Goal: Task Accomplishment & Management: Use online tool/utility

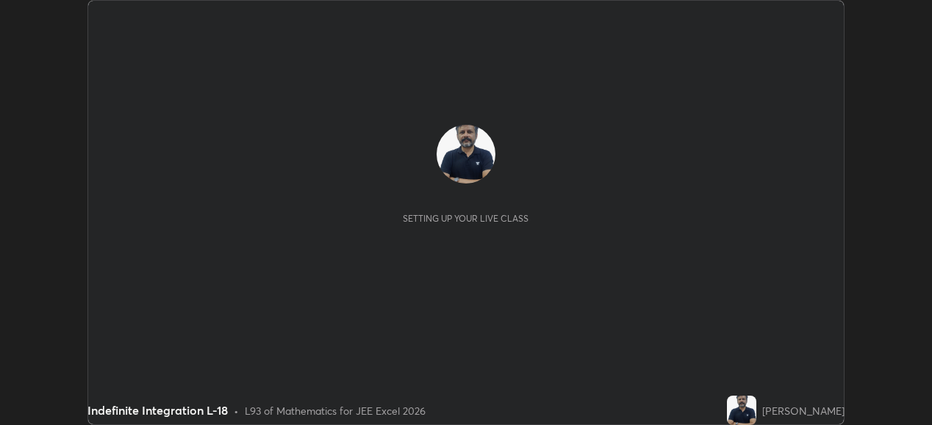
scroll to position [425, 931]
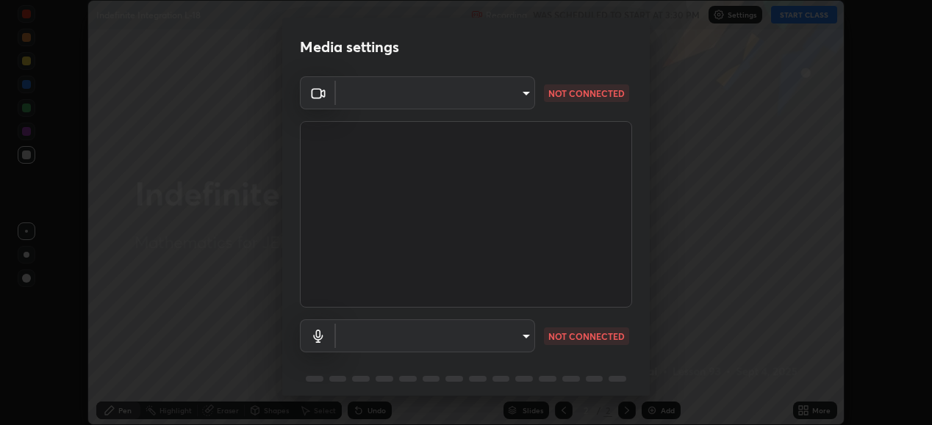
type input "ef407f58ae65e10c1af5a040b6eccf178273e27ca296938399710cc3d85b5032"
type input "communications"
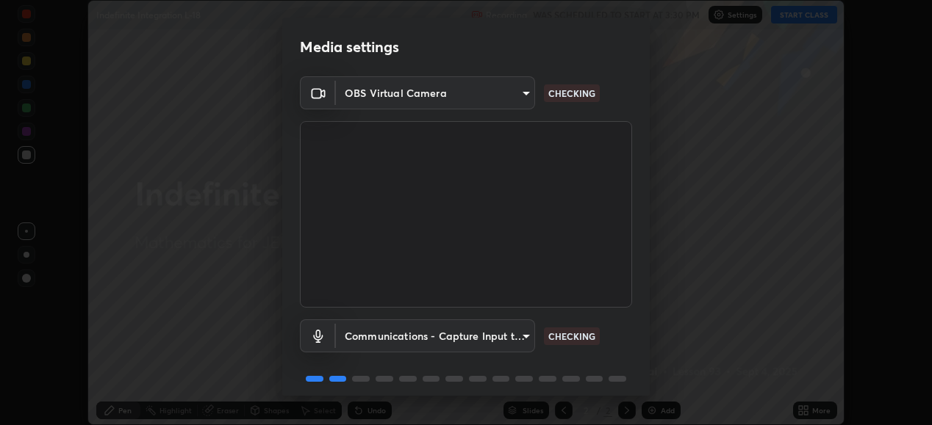
scroll to position [57, 0]
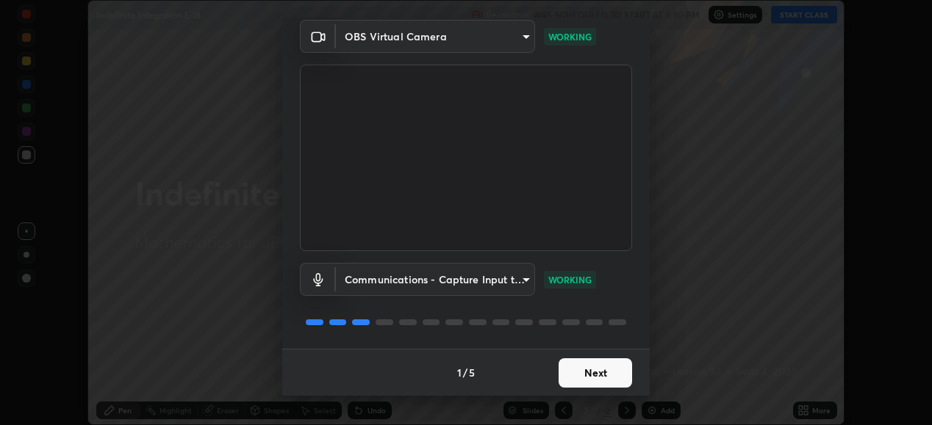
click at [582, 369] on button "Next" at bounding box center [594, 373] width 73 height 29
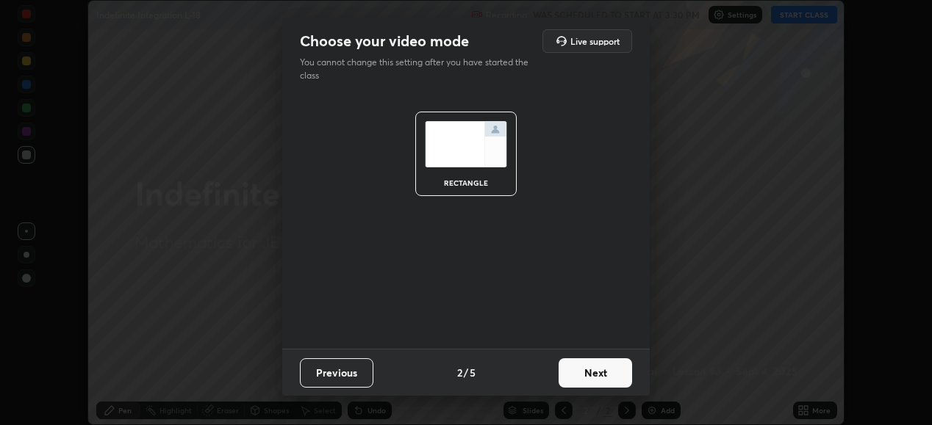
scroll to position [0, 0]
click at [582, 375] on button "Next" at bounding box center [594, 373] width 73 height 29
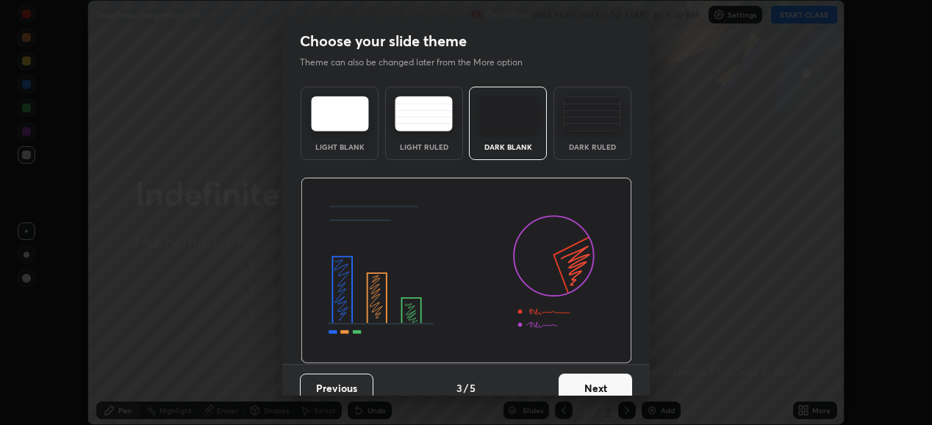
click at [582, 379] on button "Next" at bounding box center [594, 388] width 73 height 29
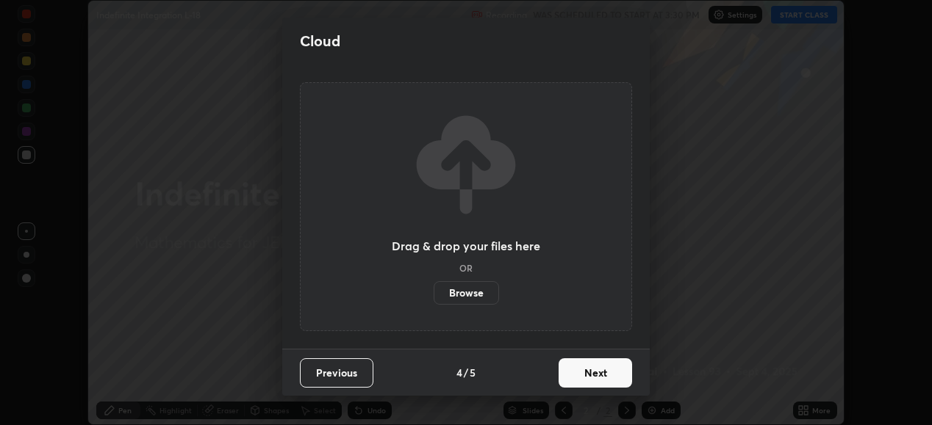
click at [581, 377] on button "Next" at bounding box center [594, 373] width 73 height 29
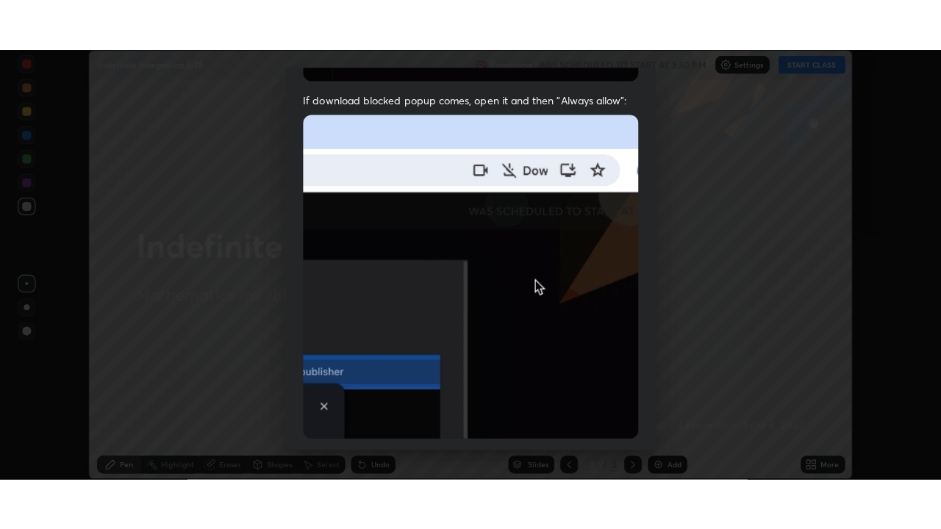
scroll to position [356, 0]
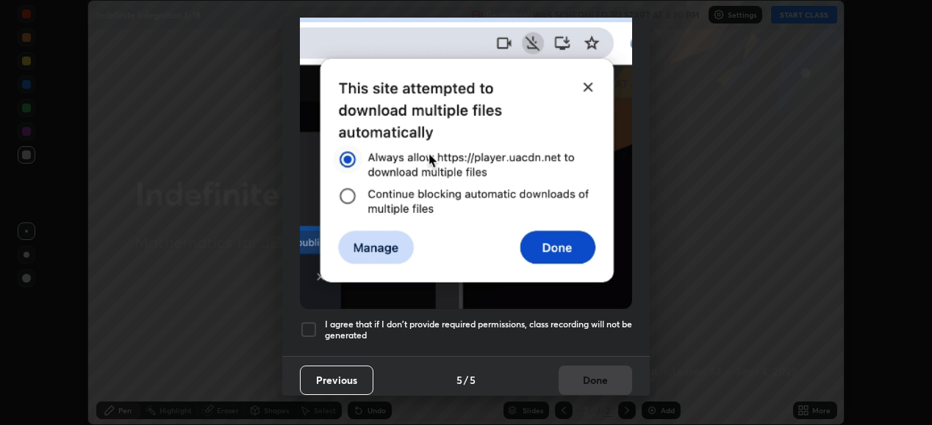
click at [308, 323] on div at bounding box center [309, 330] width 18 height 18
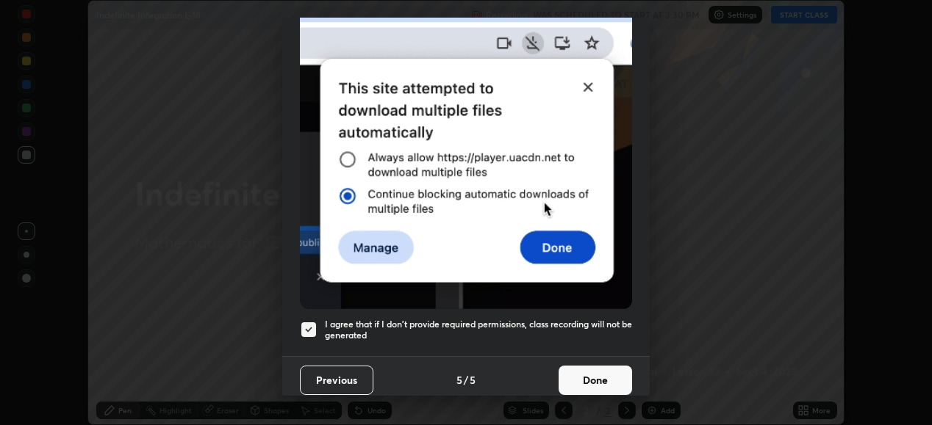
click at [587, 374] on button "Done" at bounding box center [594, 380] width 73 height 29
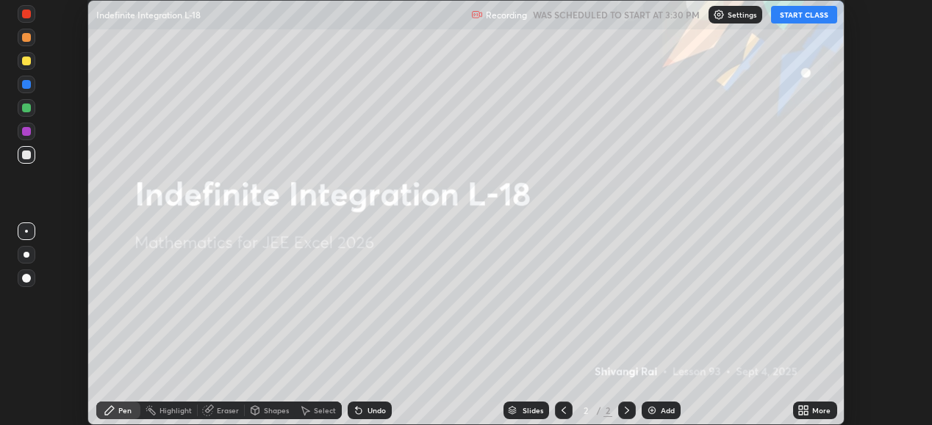
click at [802, 17] on button "START CLASS" at bounding box center [804, 15] width 66 height 18
click at [883, 303] on div "Setting up your live class" at bounding box center [466, 212] width 932 height 425
click at [804, 406] on icon at bounding box center [806, 408] width 4 height 4
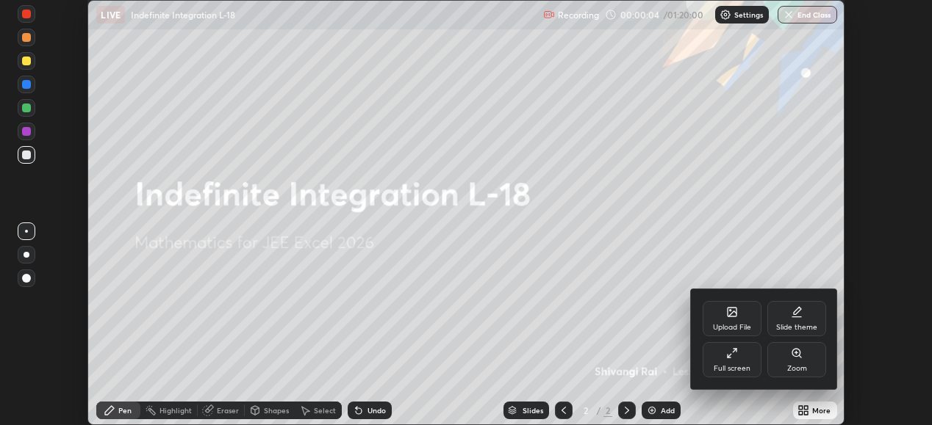
click at [737, 359] on icon at bounding box center [732, 354] width 12 height 12
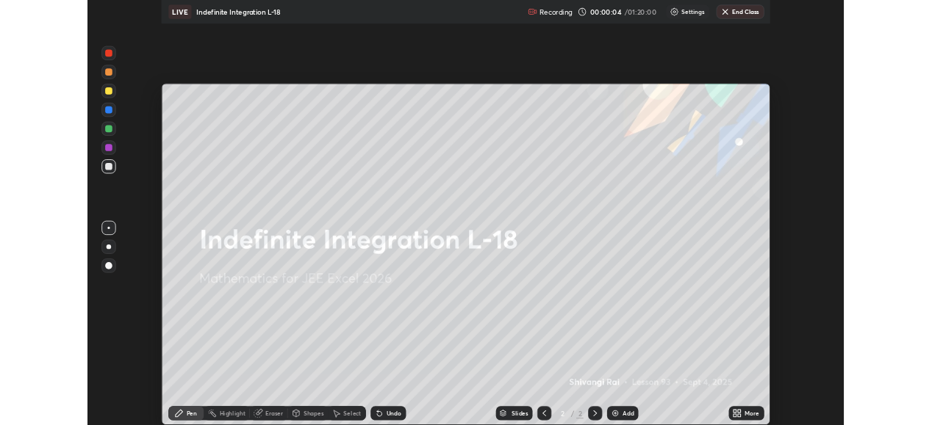
scroll to position [529, 941]
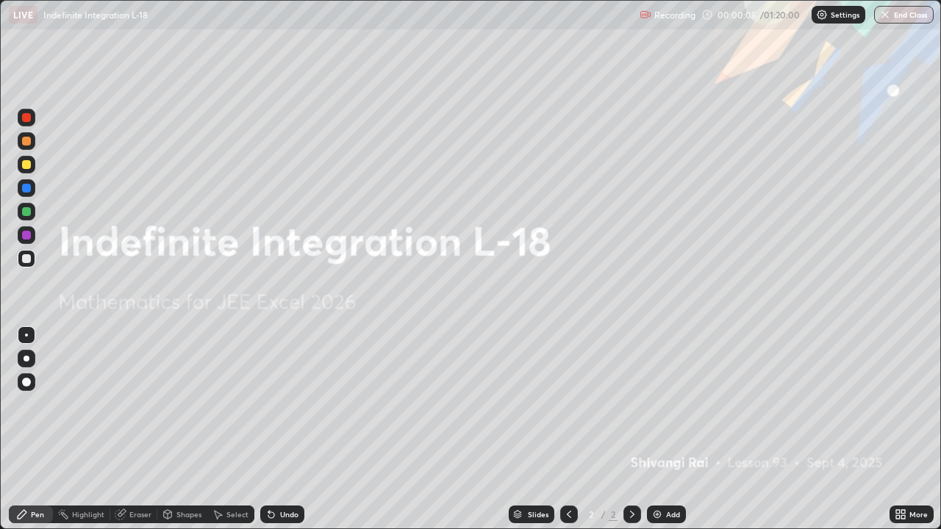
click at [661, 425] on img at bounding box center [657, 514] width 12 height 12
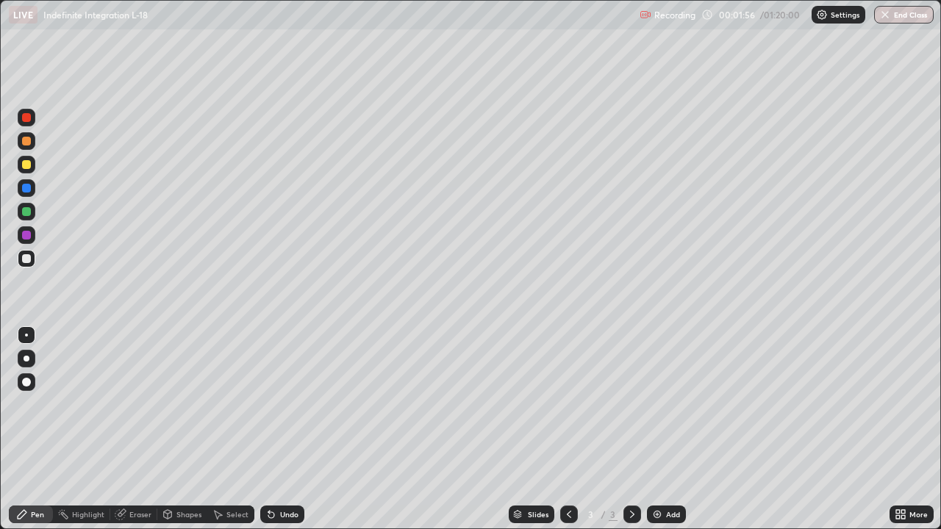
click at [134, 425] on div "Eraser" at bounding box center [140, 514] width 22 height 7
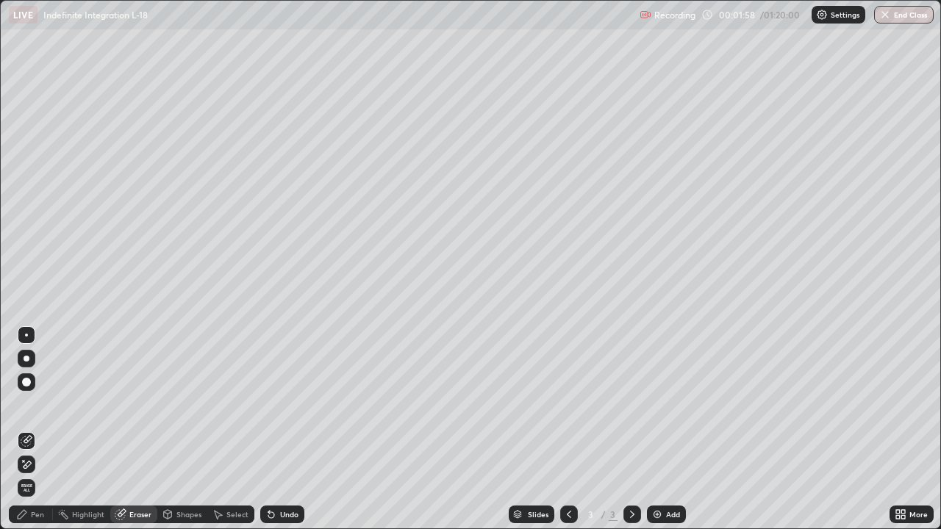
click at [24, 425] on icon at bounding box center [27, 441] width 12 height 12
click at [27, 425] on icon at bounding box center [28, 439] width 8 height 7
click at [26, 335] on div at bounding box center [26, 335] width 3 height 3
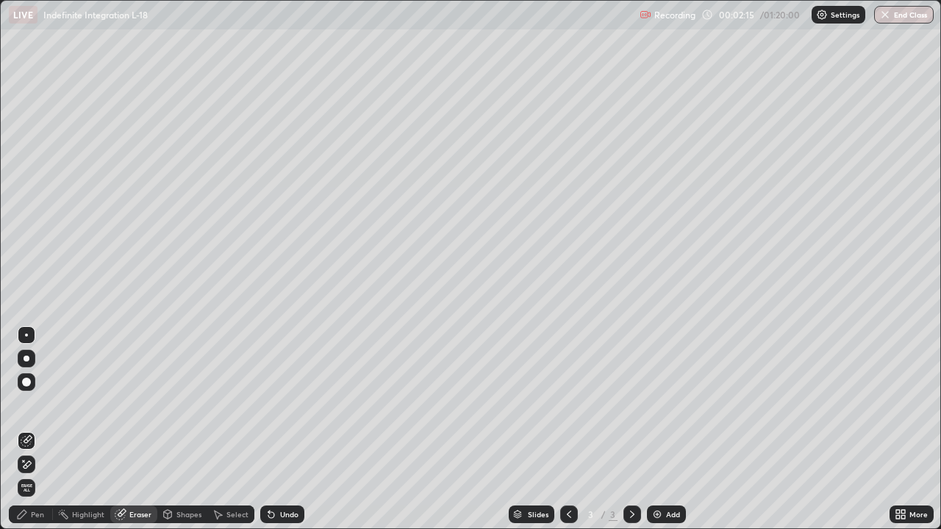
click at [37, 425] on div "Pen" at bounding box center [37, 514] width 13 height 7
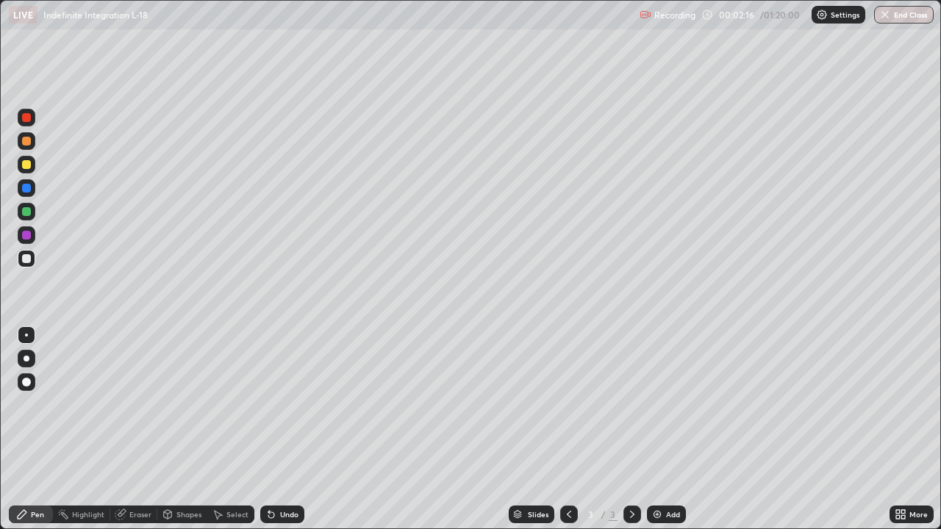
click at [26, 335] on div at bounding box center [26, 335] width 3 height 3
click at [666, 425] on div "Add" at bounding box center [673, 514] width 14 height 7
click at [567, 425] on icon at bounding box center [569, 514] width 12 height 12
click at [656, 425] on img at bounding box center [657, 514] width 12 height 12
click at [669, 425] on div "Add" at bounding box center [673, 514] width 14 height 7
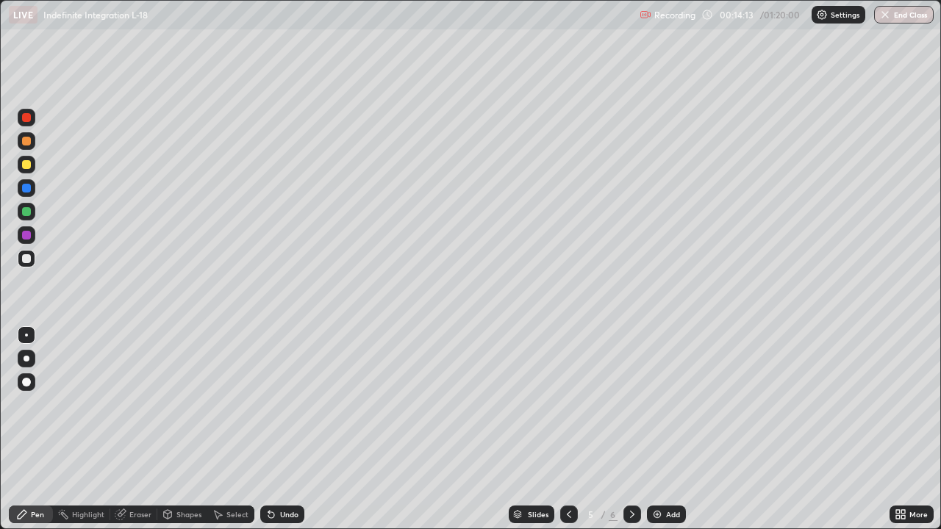
click at [567, 425] on icon at bounding box center [569, 514] width 12 height 12
click at [662, 425] on div "Add" at bounding box center [666, 515] width 39 height 18
click at [664, 425] on div "Add" at bounding box center [666, 515] width 39 height 18
click at [567, 425] on icon at bounding box center [569, 514] width 12 height 12
click at [671, 425] on div "Add" at bounding box center [673, 514] width 14 height 7
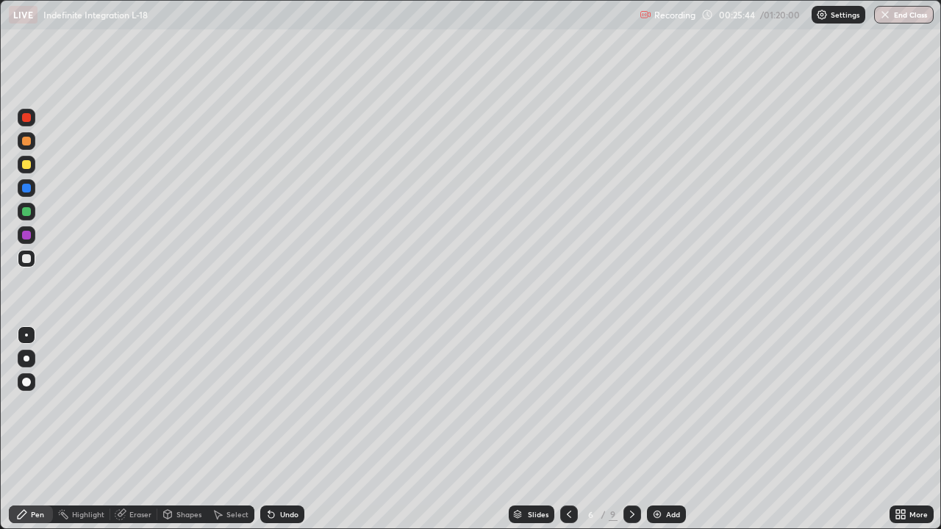
click at [656, 425] on img at bounding box center [657, 514] width 12 height 12
click at [660, 425] on img at bounding box center [657, 514] width 12 height 12
click at [664, 425] on div "Add" at bounding box center [666, 515] width 39 height 18
click at [674, 425] on div "Add" at bounding box center [673, 514] width 14 height 7
click at [568, 425] on icon at bounding box center [569, 514] width 12 height 12
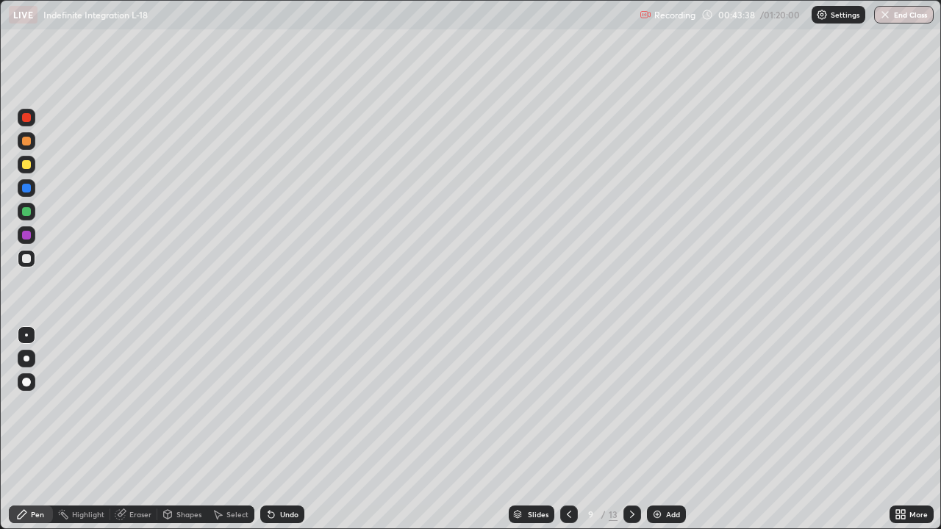
click at [666, 425] on div "Add" at bounding box center [673, 514] width 14 height 7
click at [654, 425] on img at bounding box center [657, 514] width 12 height 12
click at [898, 16] on button "End Class" at bounding box center [904, 15] width 60 height 18
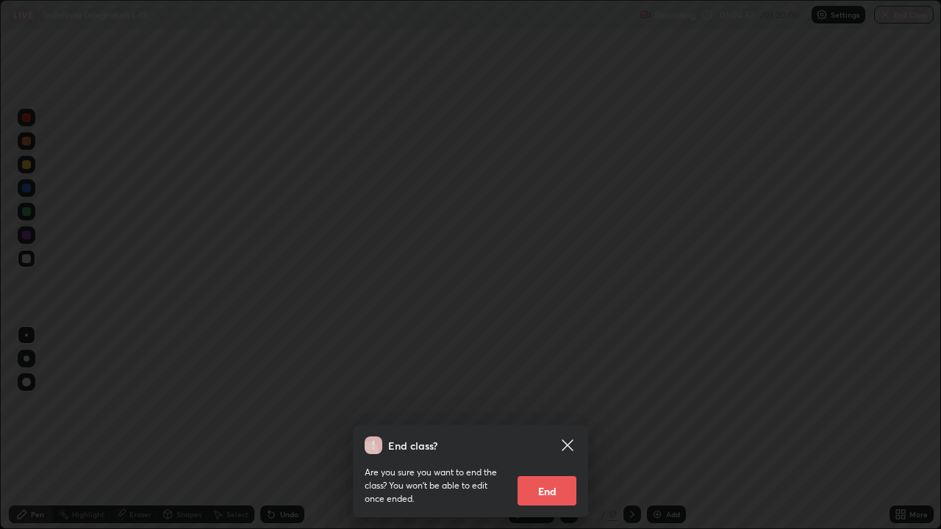
click at [553, 425] on button "End" at bounding box center [546, 490] width 59 height 29
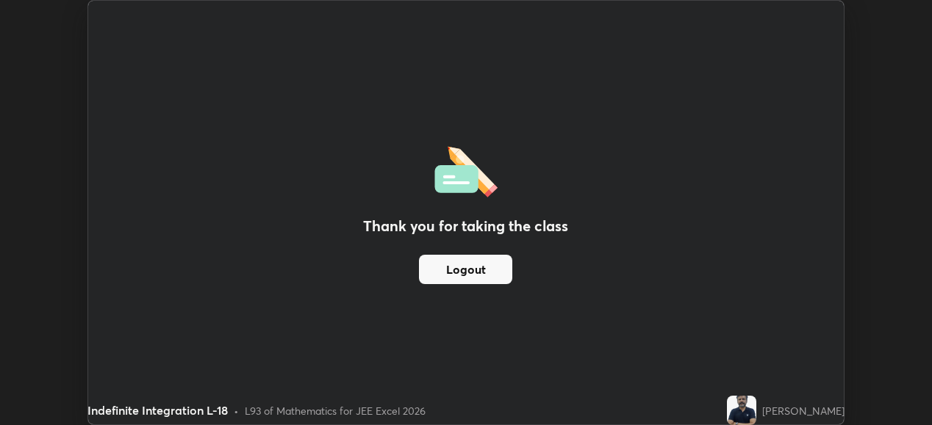
scroll to position [73056, 72550]
